Goal: Task Accomplishment & Management: Manage account settings

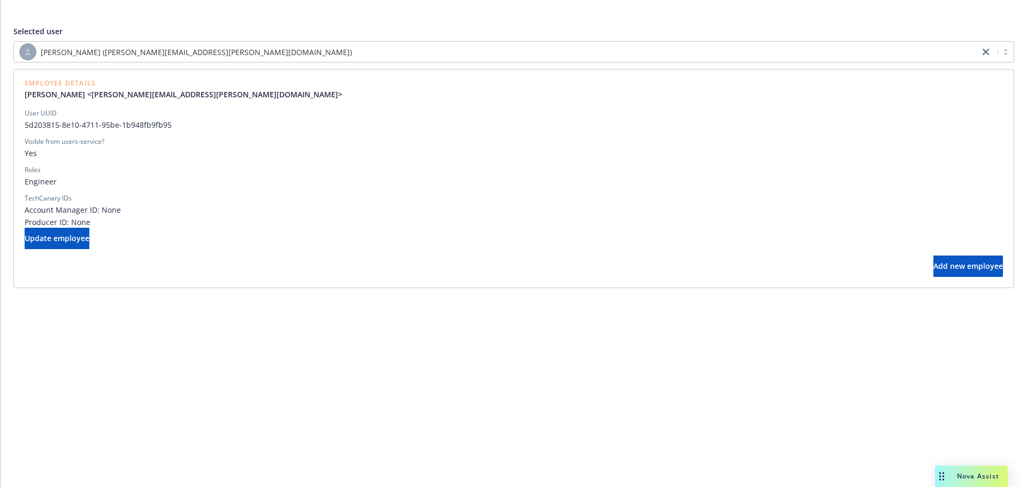
click at [453, 52] on div "[PERSON_NAME] ([PERSON_NAME][EMAIL_ADDRESS][PERSON_NAME][DOMAIN_NAME])" at bounding box center [496, 51] width 955 height 17
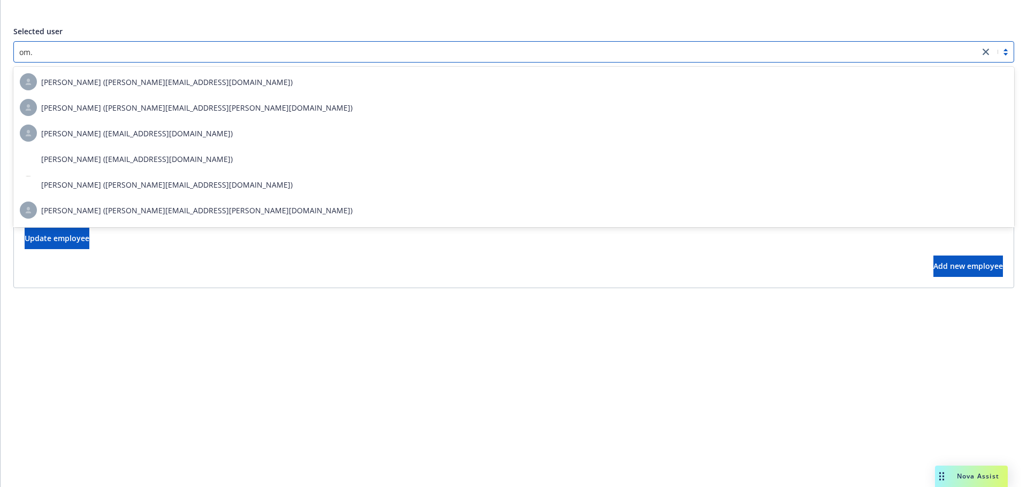
scroll to position [101, 0]
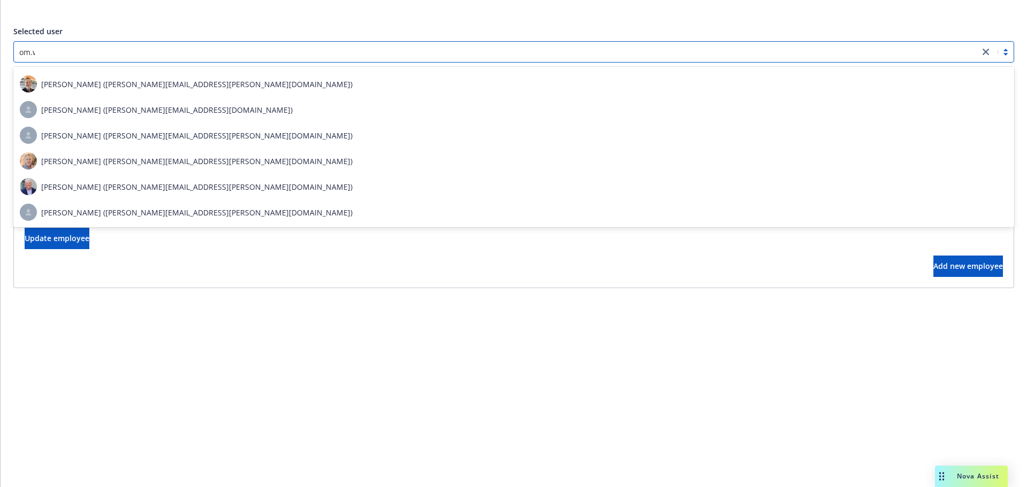
type input "om.wa"
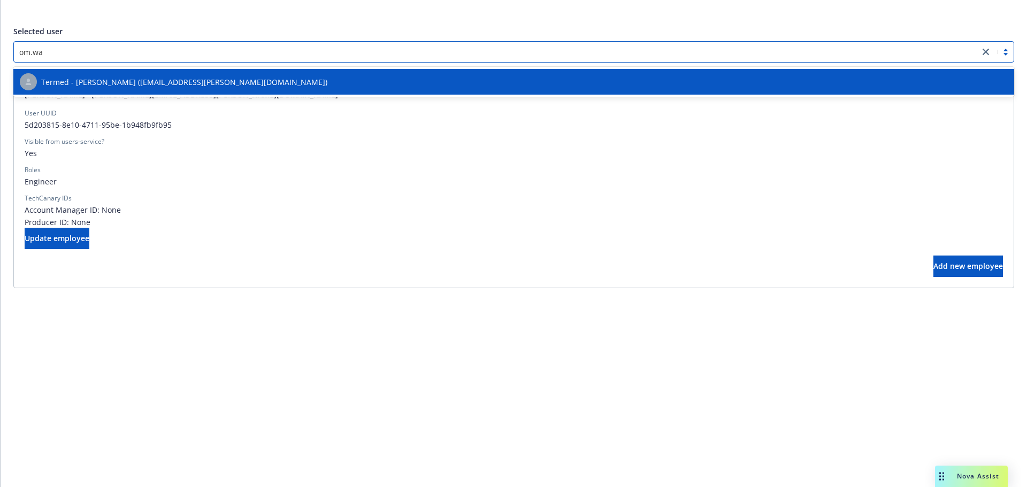
click at [425, 85] on div "Termed - [PERSON_NAME] ([EMAIL_ADDRESS][PERSON_NAME][DOMAIN_NAME])" at bounding box center [514, 81] width 988 height 17
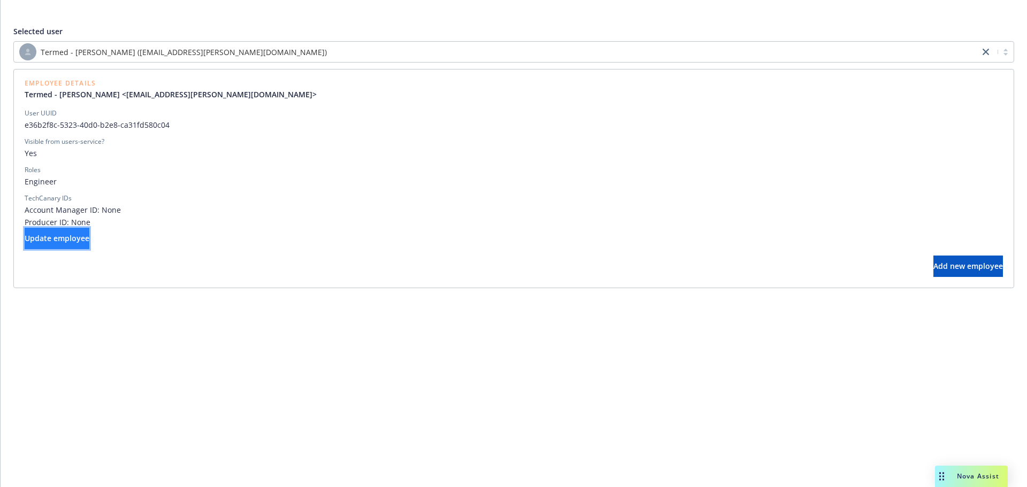
click at [89, 240] on button "Update employee" at bounding box center [57, 238] width 65 height 21
select select "technology"
select select "full-time"
select select "locked"
